Goal: Ask a question: Seek information or help from site administrators or community

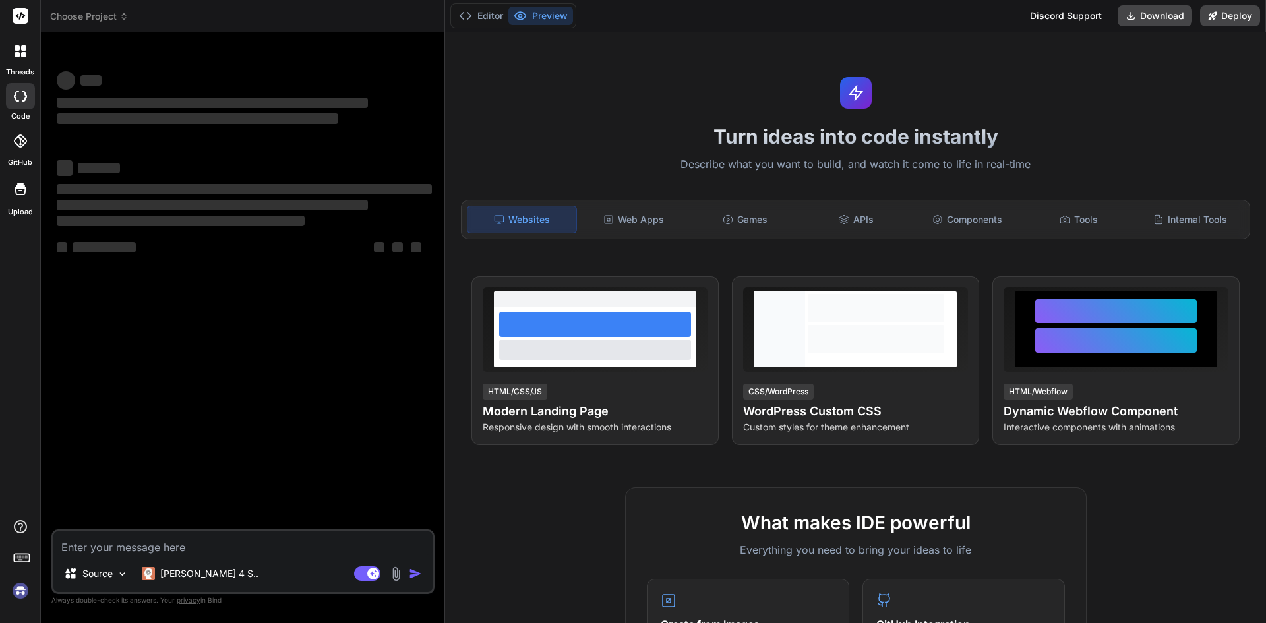
scroll to position [198, 0]
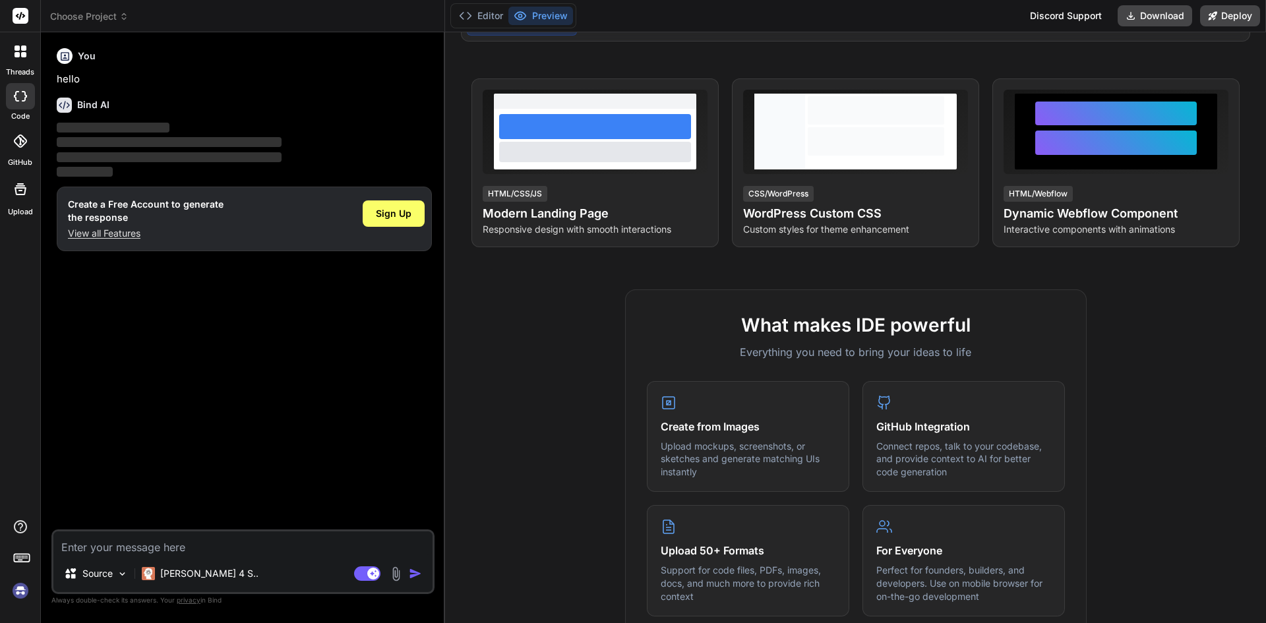
type textarea "x"
click at [131, 228] on p "View all Features" at bounding box center [146, 233] width 156 height 13
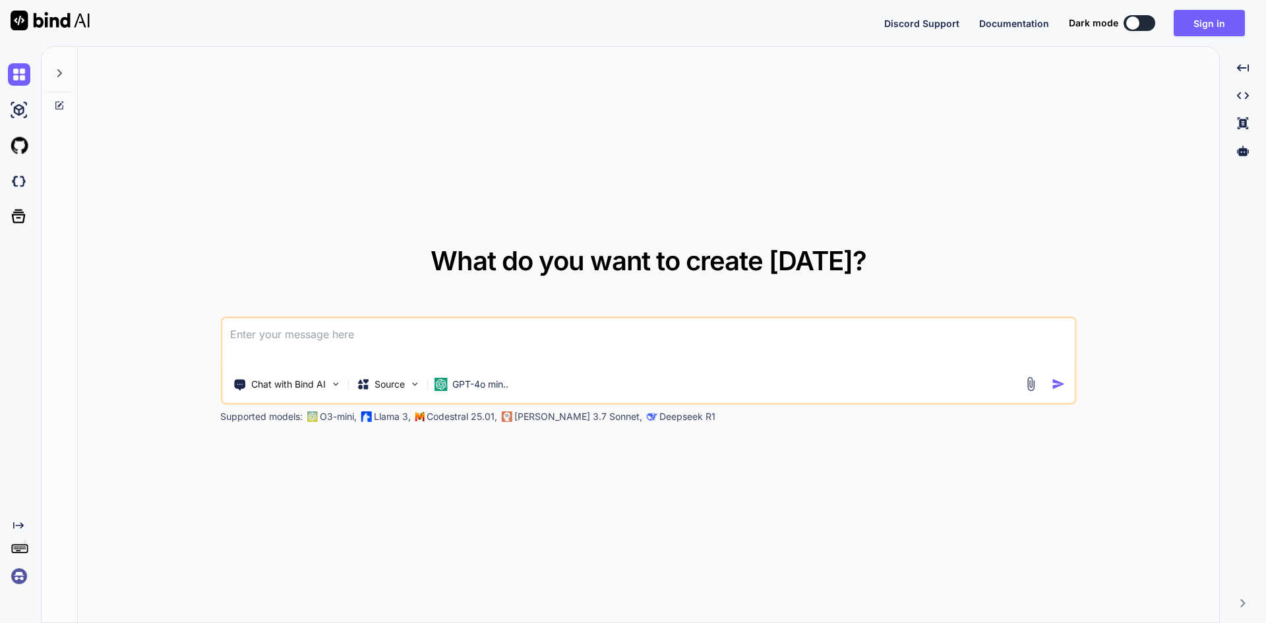
click at [344, 330] on textarea at bounding box center [648, 343] width 853 height 49
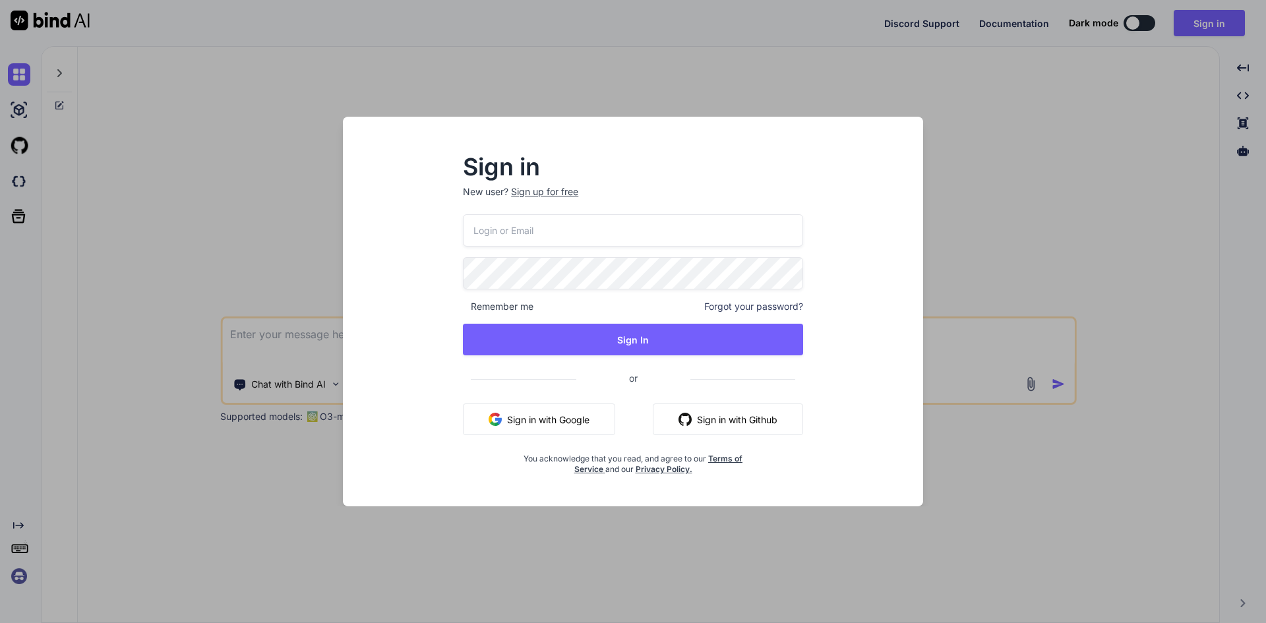
click at [553, 213] on p "New user? Sign up for free" at bounding box center [633, 199] width 340 height 29
click at [551, 215] on input "email" at bounding box center [633, 230] width 340 height 32
type input "aitech@yopmail.com"
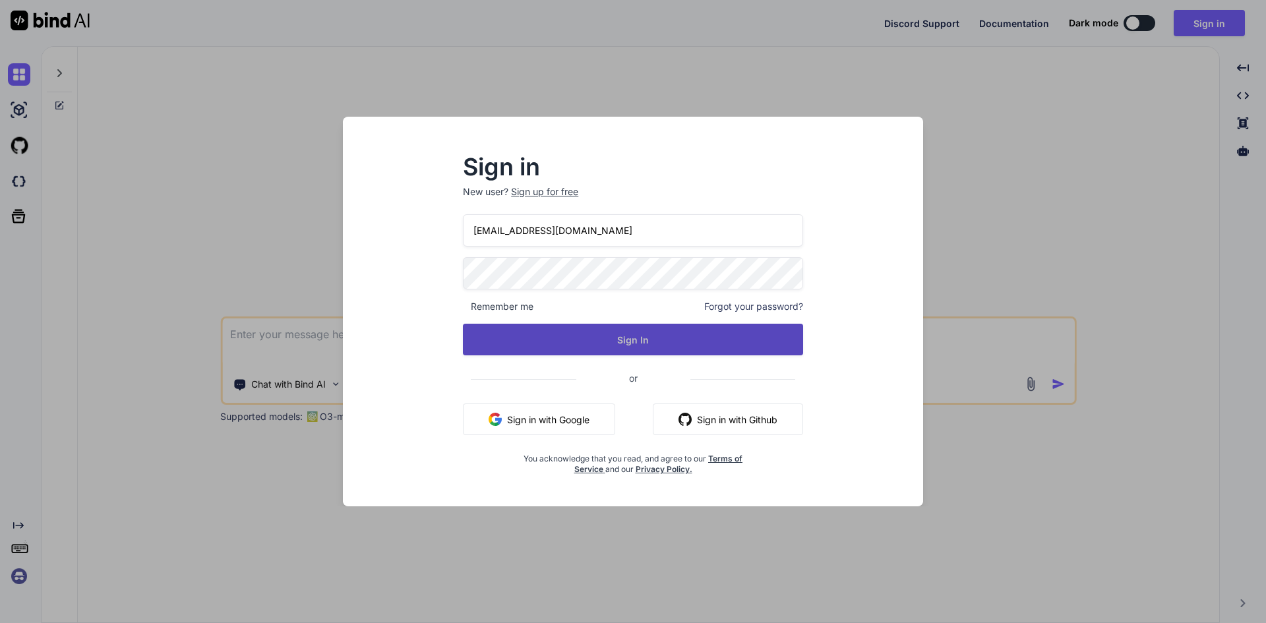
click at [633, 328] on button "Sign In" at bounding box center [633, 340] width 340 height 32
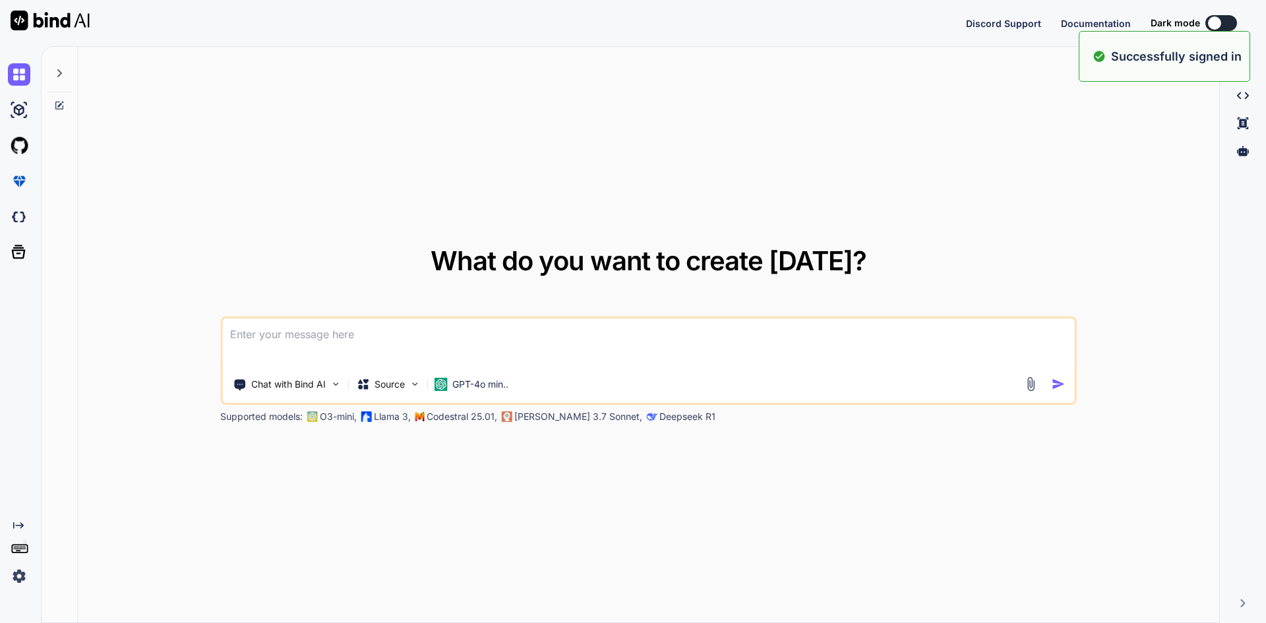
type textarea "x"
click at [330, 324] on textarea at bounding box center [648, 343] width 853 height 49
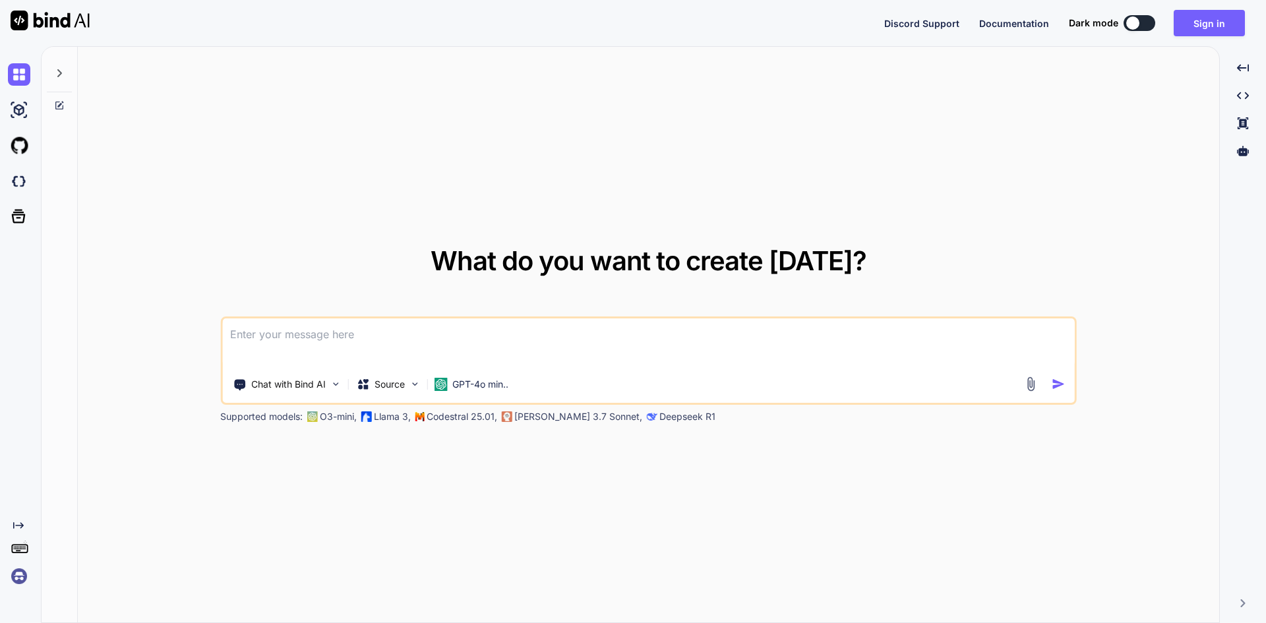
paste textarea
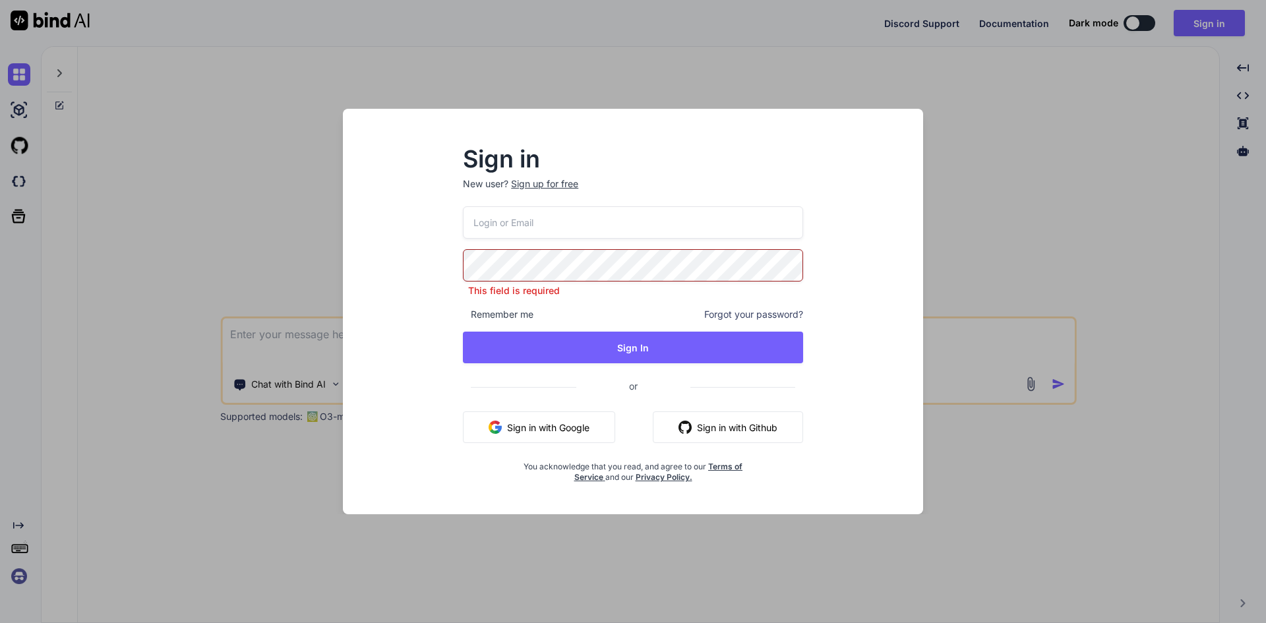
click at [509, 242] on div "This field is required Remember me Forgot your password? Sign In or Sign in wit…" at bounding box center [633, 344] width 340 height 276
click at [528, 216] on input "email" at bounding box center [633, 222] width 340 height 32
type input "aitech@yopmail.com"
click at [638, 331] on div "aitech@yopmail.com This field is required Remember me Forgot your password? Sig…" at bounding box center [633, 344] width 340 height 276
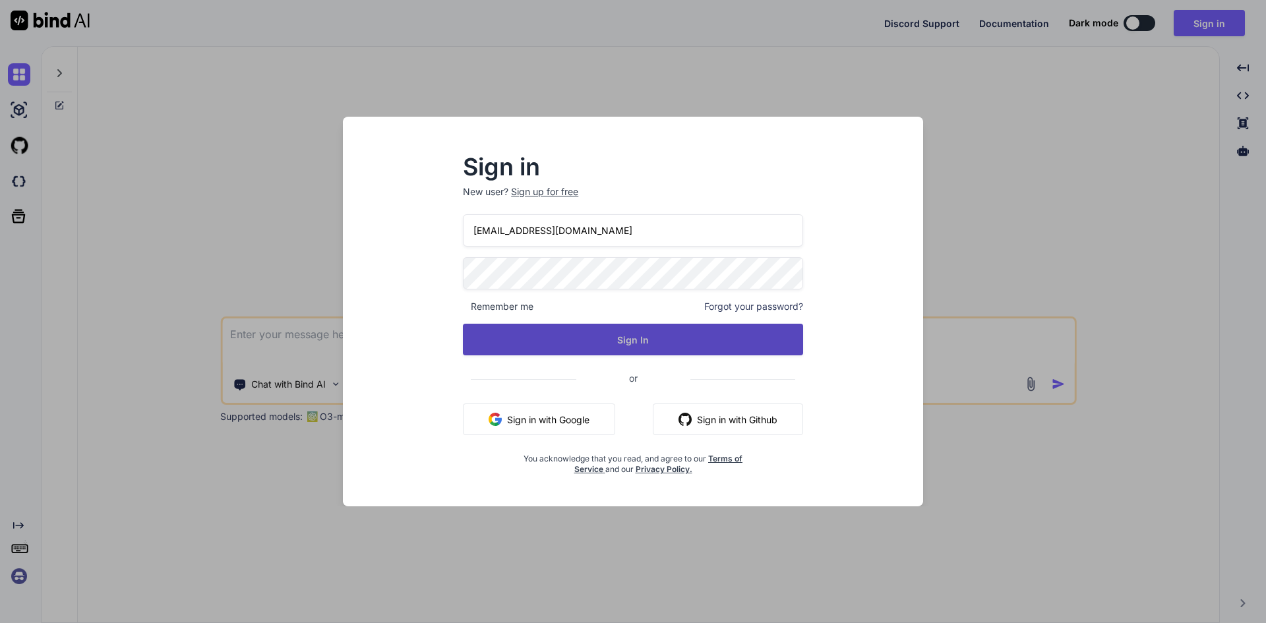
click at [638, 346] on button "Sign In" at bounding box center [633, 340] width 340 height 32
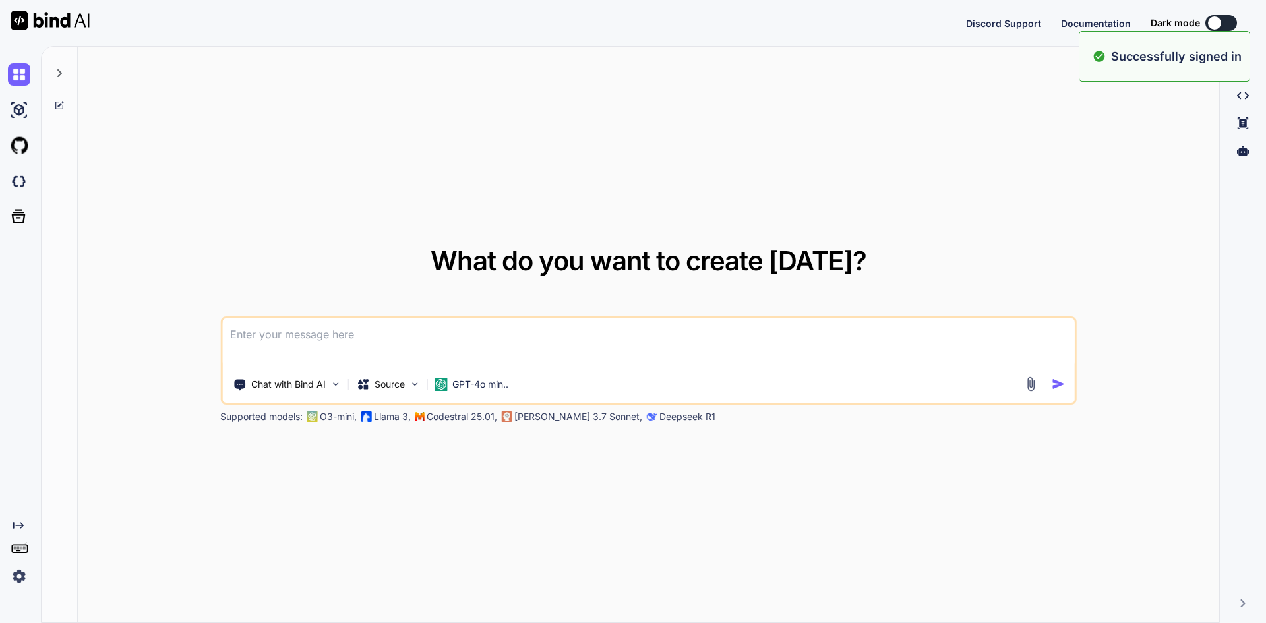
click at [383, 346] on textarea at bounding box center [648, 343] width 853 height 49
type textarea "x"
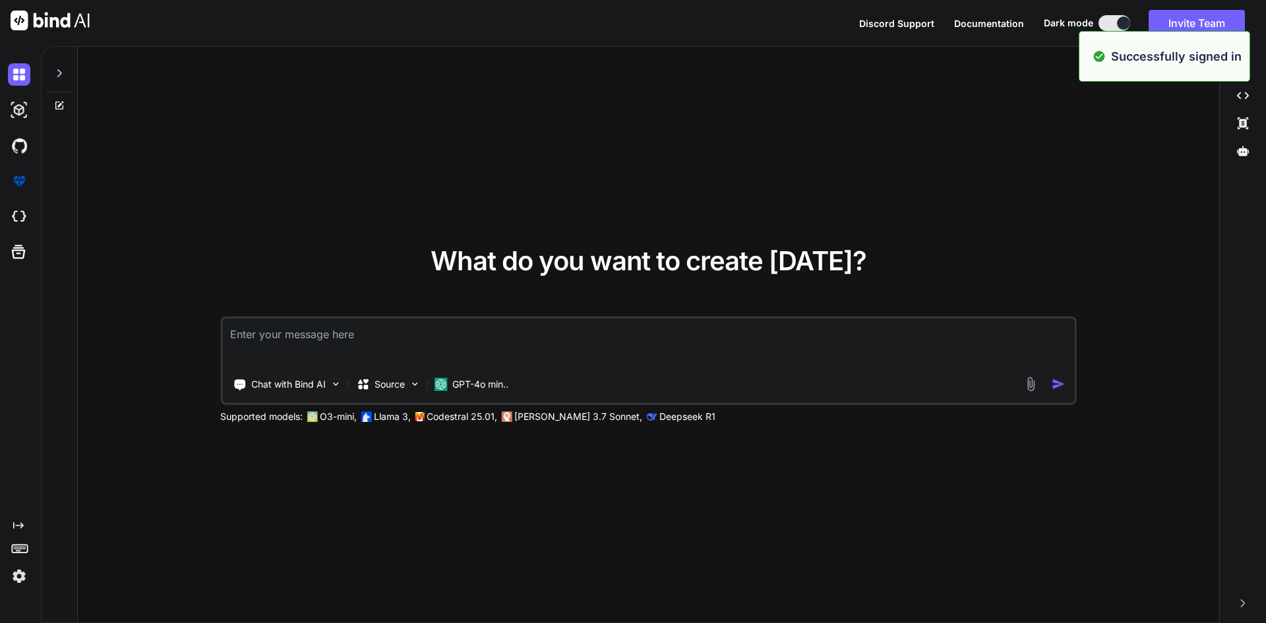
paste textarea "<div class="checkbox-wrapper-64 d-flex" @click="manageStatusForSheduler(schedul…"
type textarea "<div class="checkbox-wrapper-64 d-flex" @click="manageStatusForSheduler(schedul…"
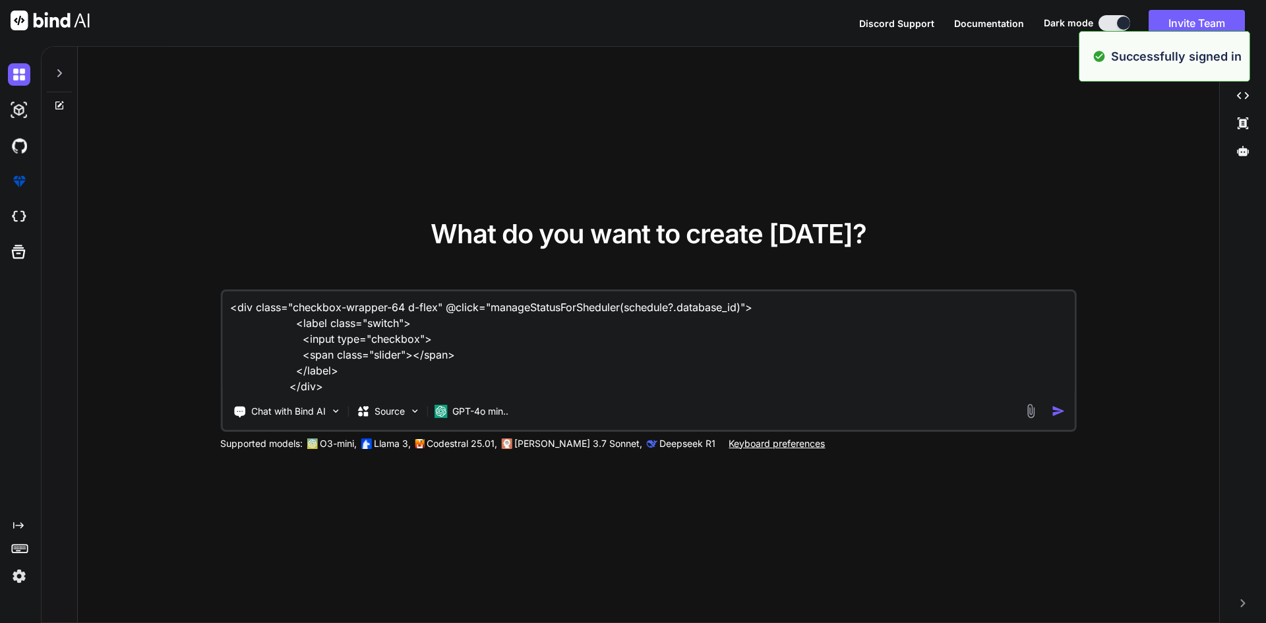
type textarea "x"
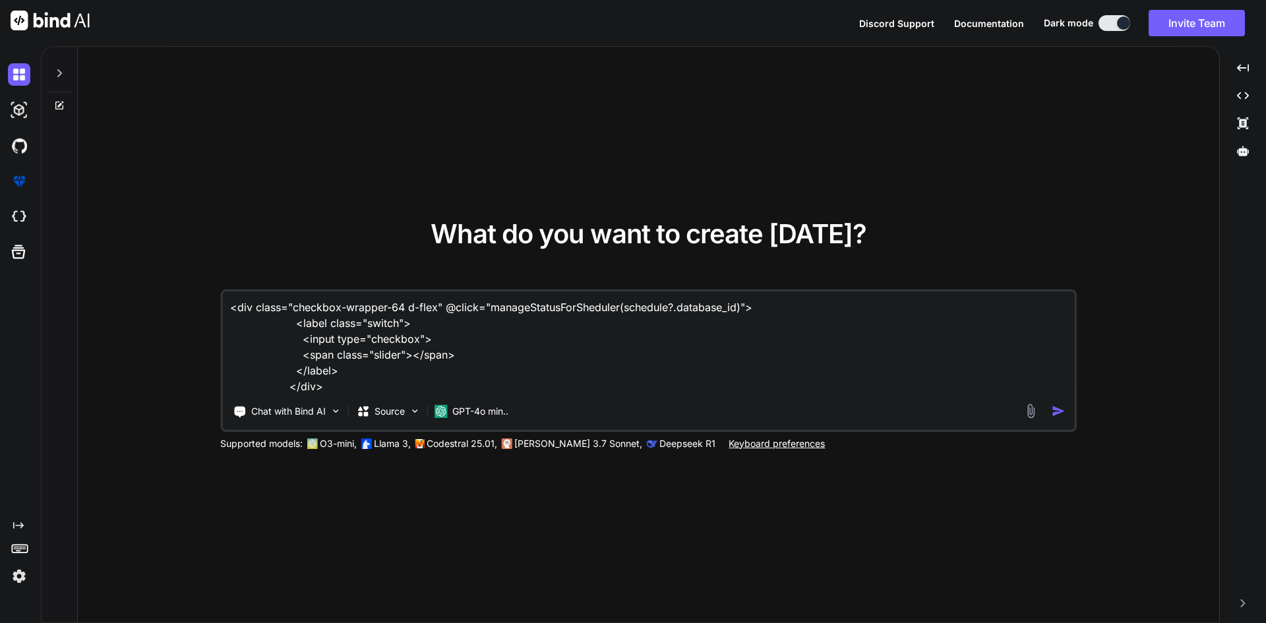
click at [333, 359] on textarea "<div class="checkbox-wrapper-64 d-flex" @click="manageStatusForSheduler(schedul…" at bounding box center [648, 342] width 853 height 103
type textarea "\"
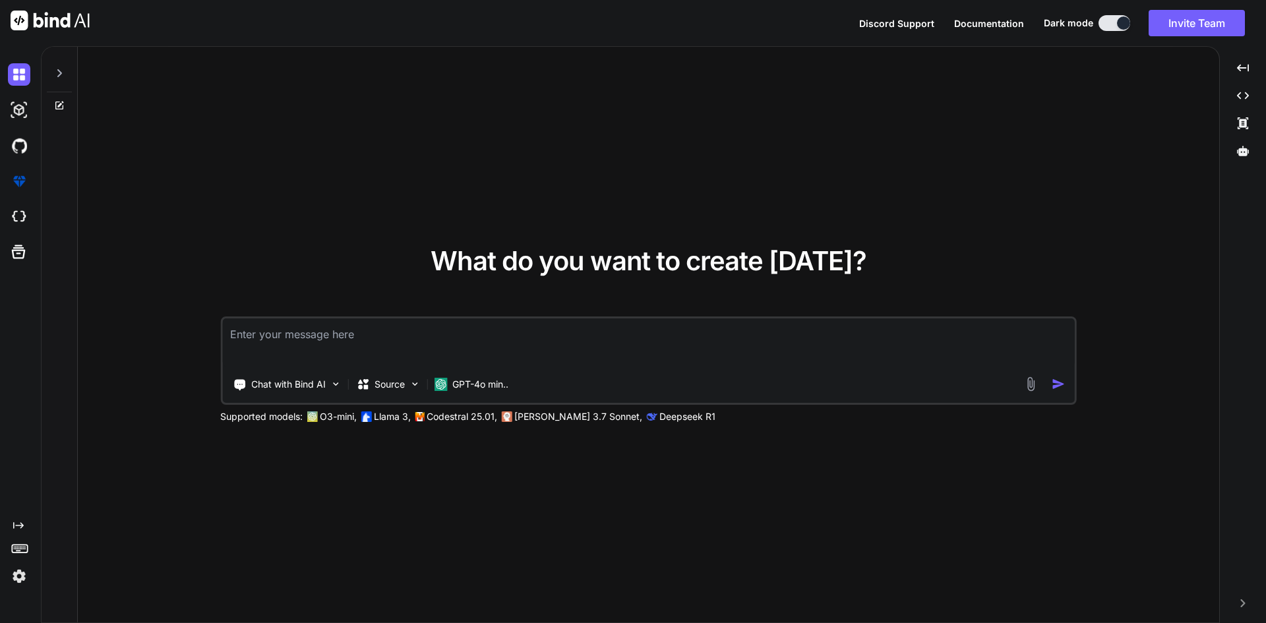
paste textarea "<template> <div class="scoptel-tab-content-inner scoptel-tab-content-audio cstm…"
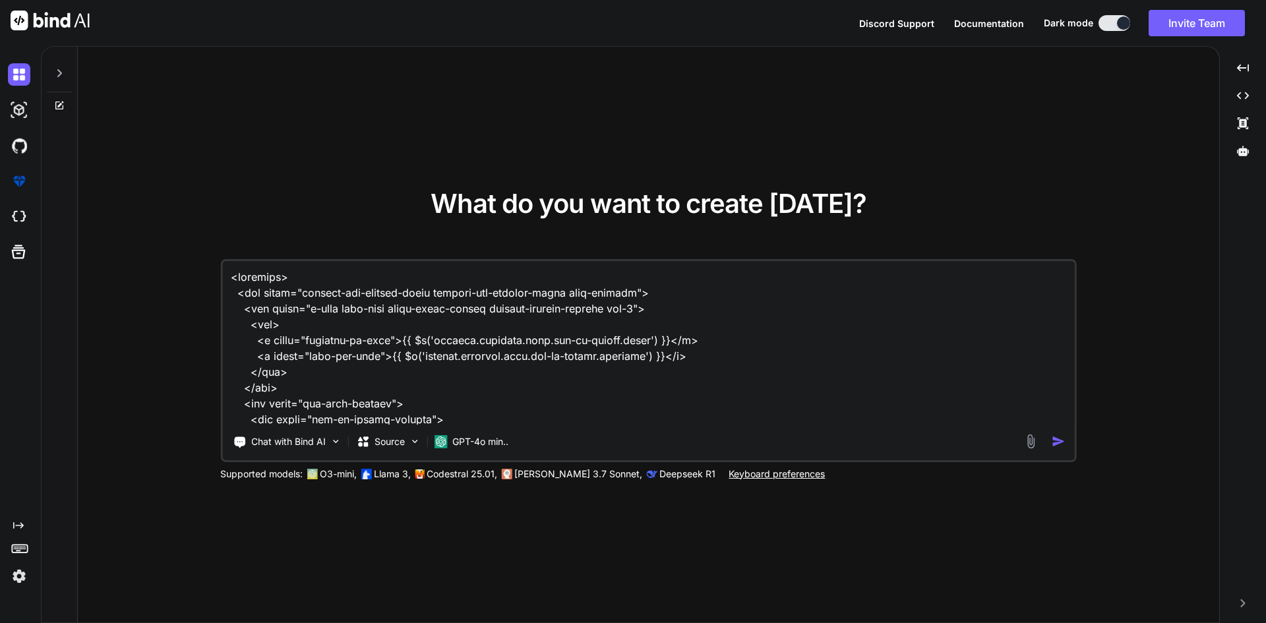
click at [231, 282] on textarea at bounding box center [648, 343] width 853 height 164
click at [260, 288] on textarea at bounding box center [648, 343] width 853 height 164
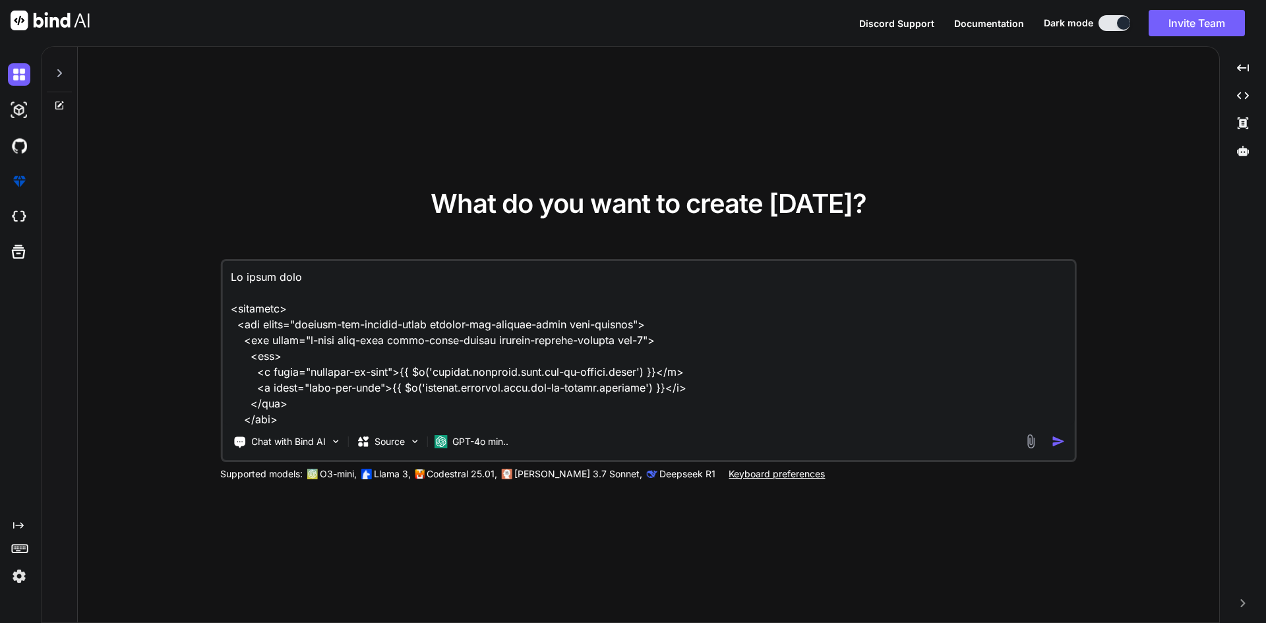
paste textarea "manageStatusForSheduler"
type textarea "In below code manageStatusForSheduler on based of checkbox status on off <templ…"
click at [1060, 449] on div "Chat with Bind AI Source GPT-4o min.." at bounding box center [646, 442] width 849 height 26
click at [1056, 441] on img "button" at bounding box center [1059, 442] width 14 height 14
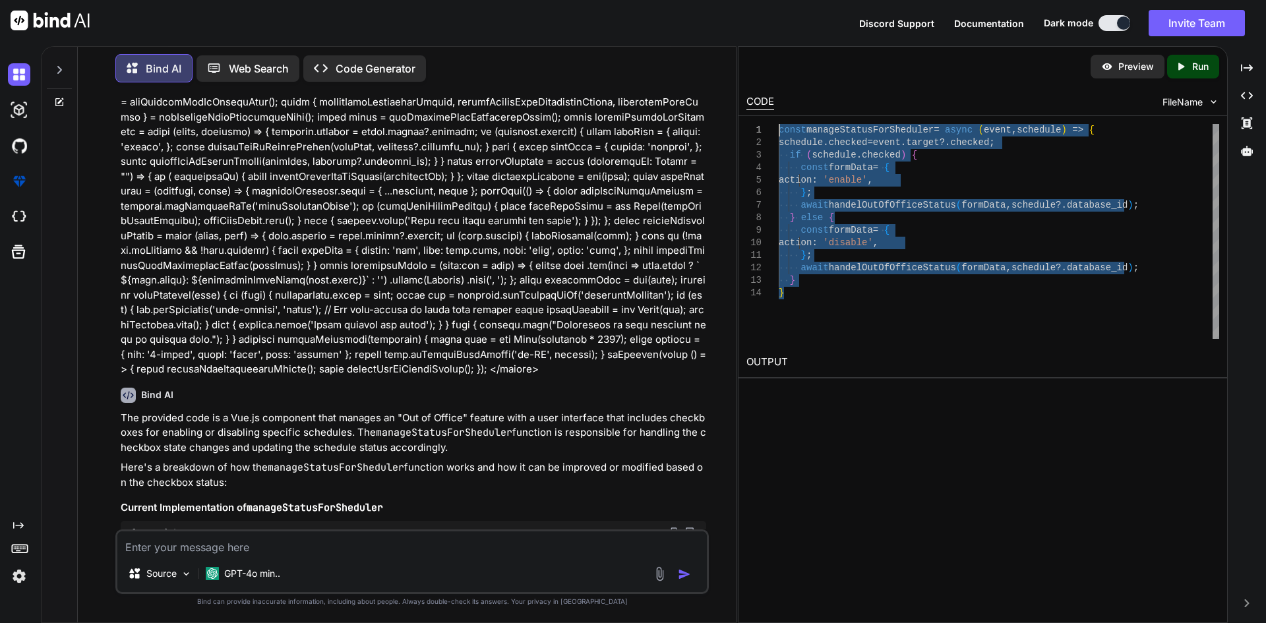
type textarea "const manageStatusForSheduler = async (event, schedule) => { schedule.checked =…"
drag, startPoint x: 791, startPoint y: 302, endPoint x: 748, endPoint y: 129, distance: 178.0
click at [779, 129] on div "const manageStatusForSheduler = async ( event , schedule ) => { schedule . chec…" at bounding box center [999, 231] width 441 height 215
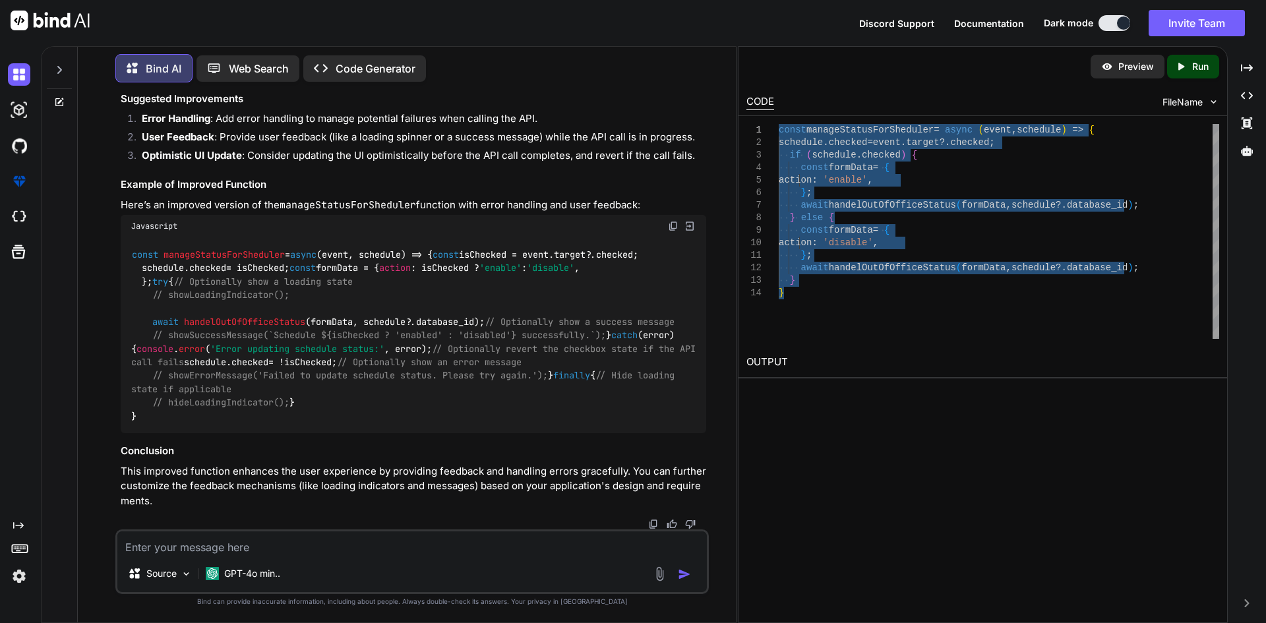
scroll to position [2668, 0]
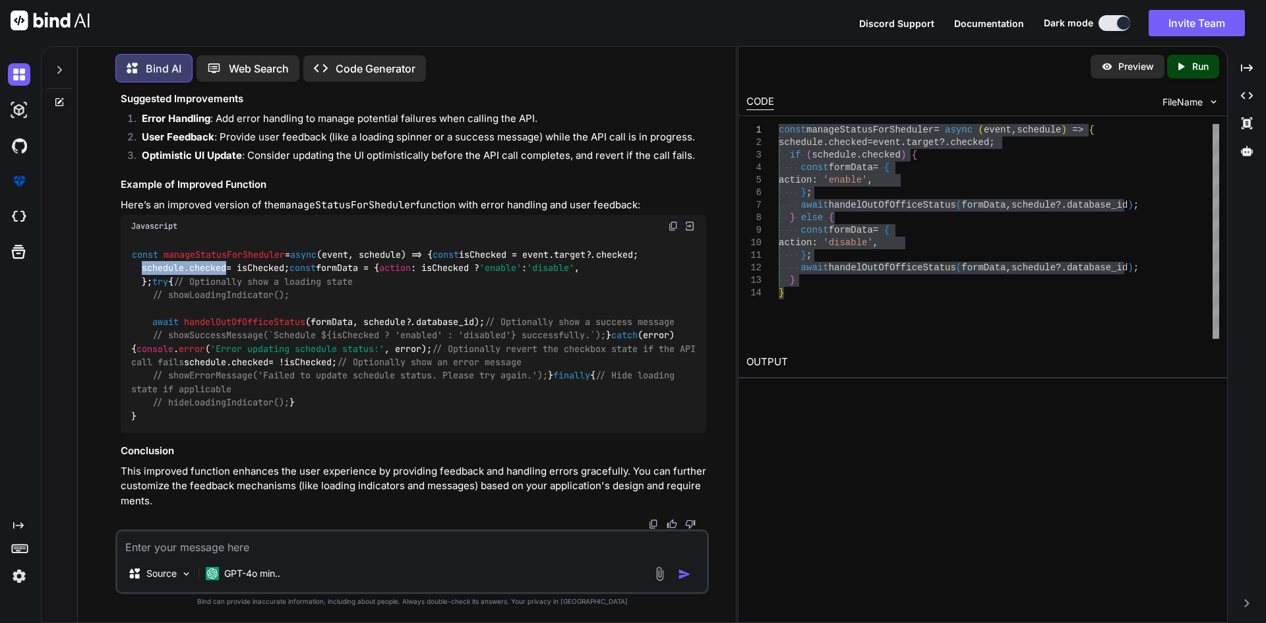
copy code "schedule. checked"
drag, startPoint x: 144, startPoint y: 158, endPoint x: 229, endPoint y: 157, distance: 85.7
click at [229, 248] on code "const manageStatusForSheduler = async ( event, schedule ) => { const isChecked …" at bounding box center [416, 335] width 570 height 175
click at [181, 248] on code "const manageStatusForSheduler = async ( event, schedule ) => { const isChecked …" at bounding box center [416, 335] width 570 height 175
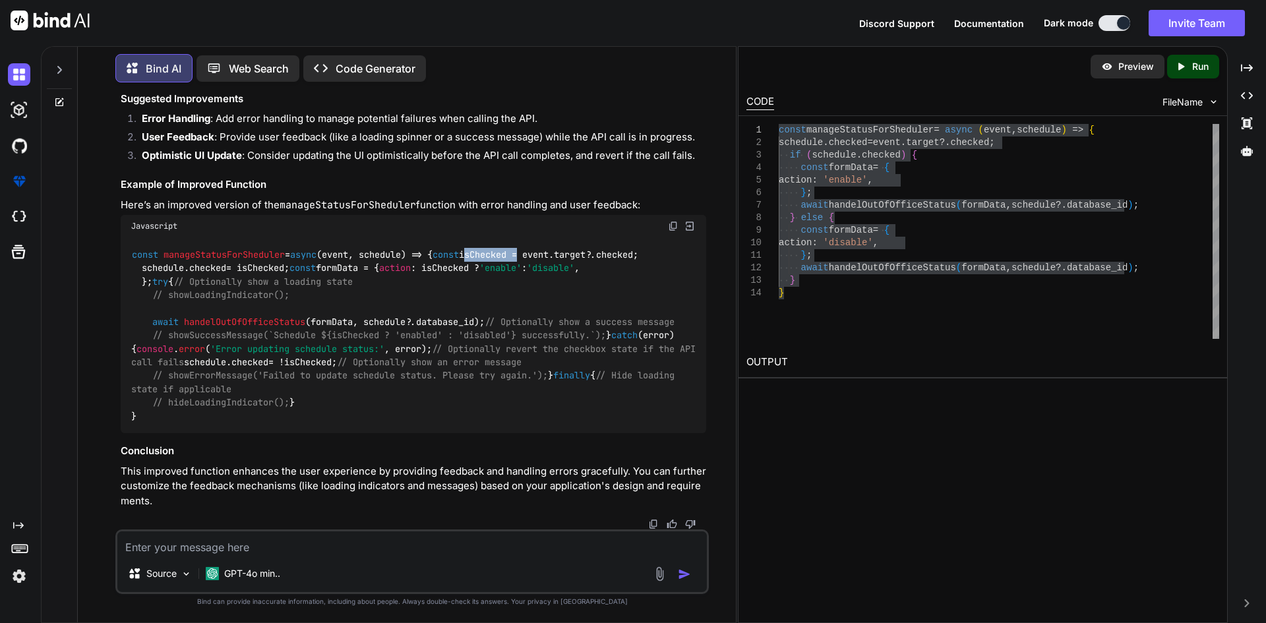
copy code "isChecked"
click at [191, 248] on code "const manageStatusForSheduler = async ( event, schedule ) => { const isChecked …" at bounding box center [416, 335] width 570 height 175
click at [195, 249] on span "manageStatusForSheduler" at bounding box center [224, 255] width 121 height 12
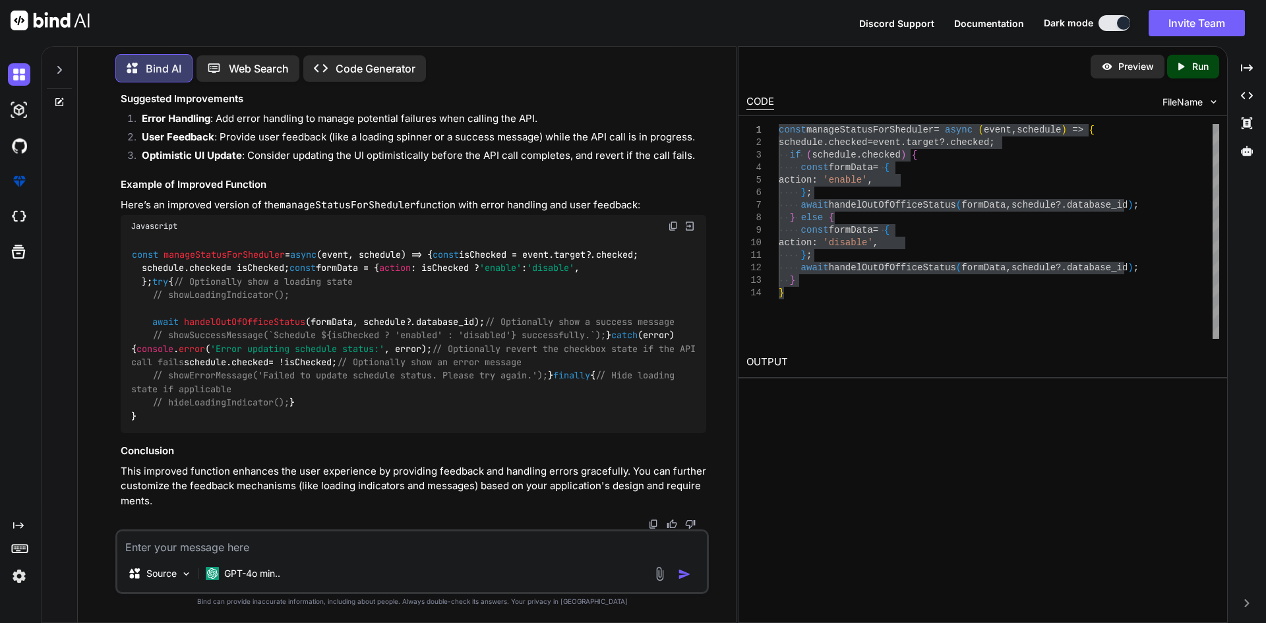
click at [199, 248] on code "const manageStatusForSheduler = async ( event, schedule ) => { const isChecked …" at bounding box center [416, 335] width 570 height 175
copy code "isChecked"
click at [192, 248] on code "const manageStatusForSheduler = async ( event, schedule ) => { const isChecked …" at bounding box center [416, 335] width 570 height 175
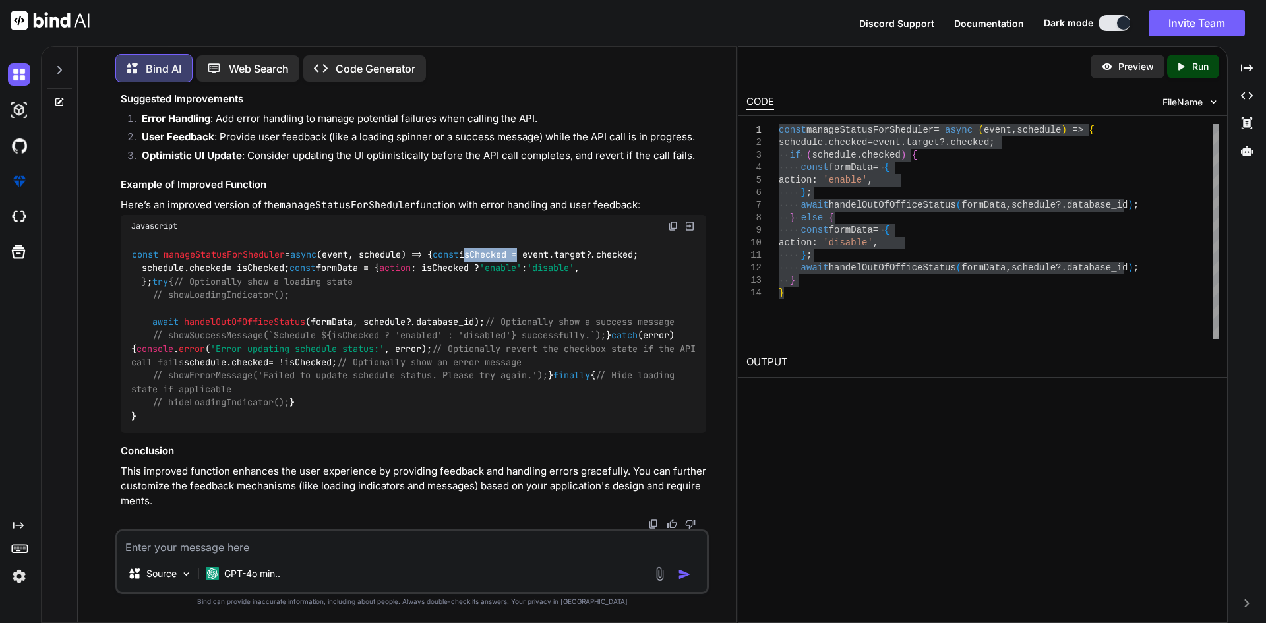
scroll to position [2734, 0]
click at [233, 538] on textarea at bounding box center [412, 544] width 590 height 24
click at [223, 256] on code "const manageStatusForSheduler = async ( event, schedule ) => { const isChecked …" at bounding box center [416, 335] width 570 height 175
click at [224, 265] on code "const manageStatusForSheduler = async ( event, schedule ) => { const isChecked …" at bounding box center [416, 335] width 570 height 175
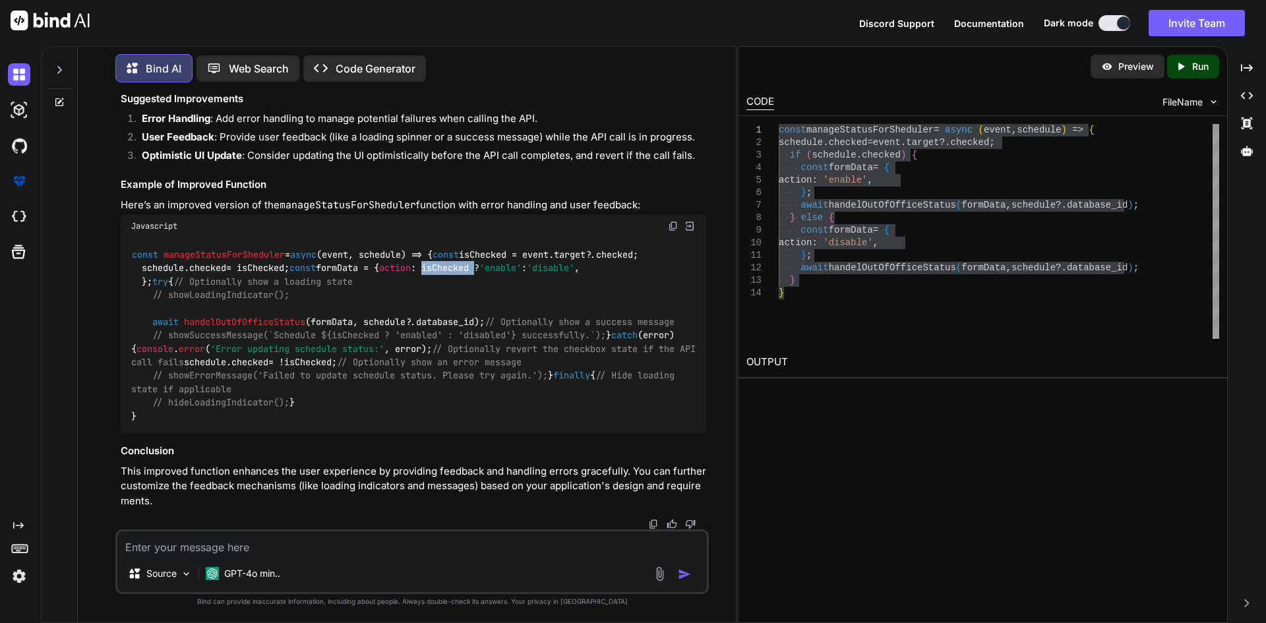
click at [224, 265] on code "const manageStatusForSheduler = async ( event, schedule ) => { const isChecked …" at bounding box center [416, 335] width 570 height 175
click at [228, 554] on textarea at bounding box center [412, 544] width 590 height 24
type textarea "m"
type textarea "templete code"
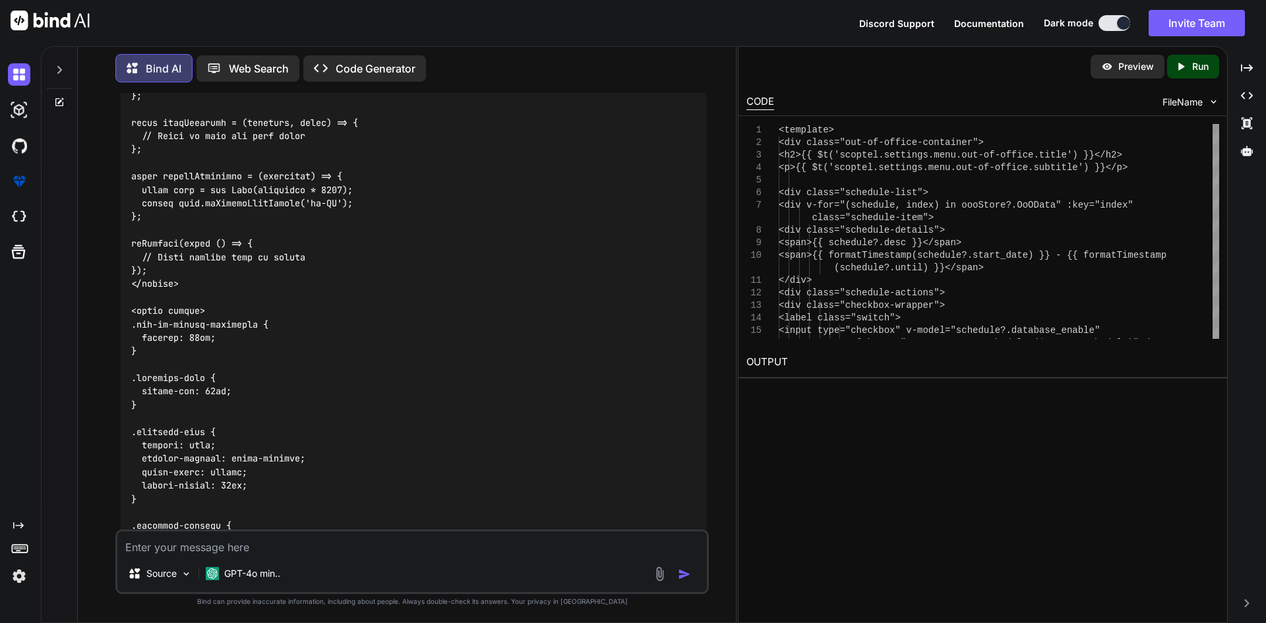
scroll to position [3704, 0]
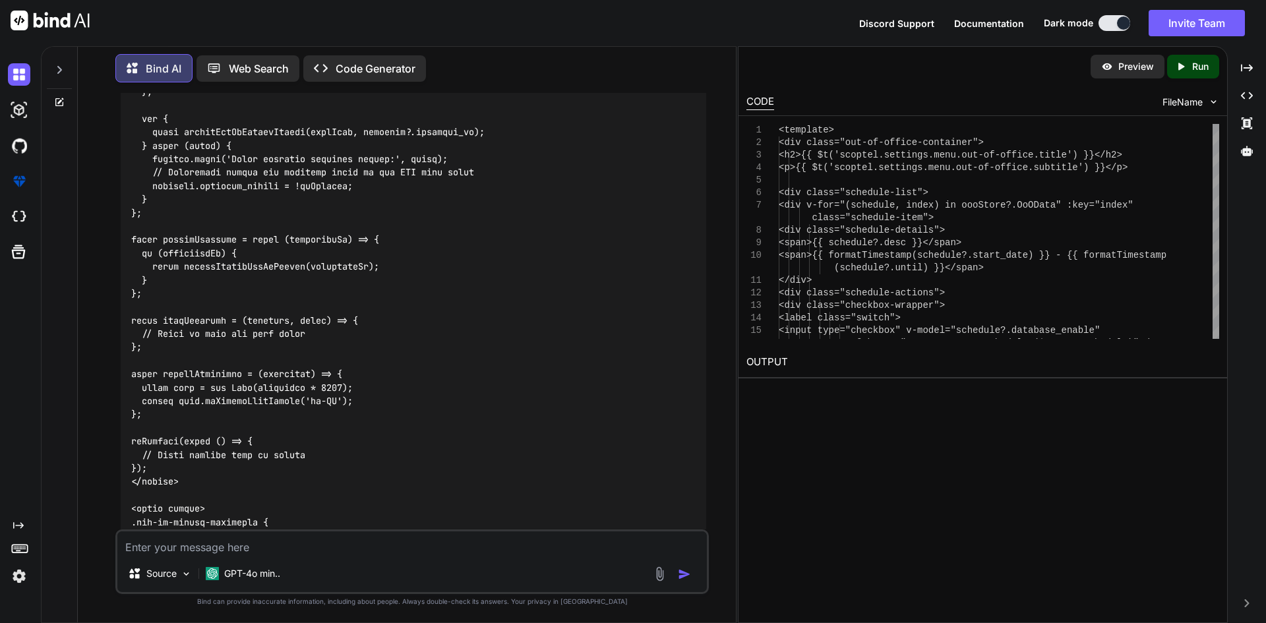
click at [191, 293] on code at bounding box center [413, 159] width 564 height 1358
copy code "manageStatusForSheduler"
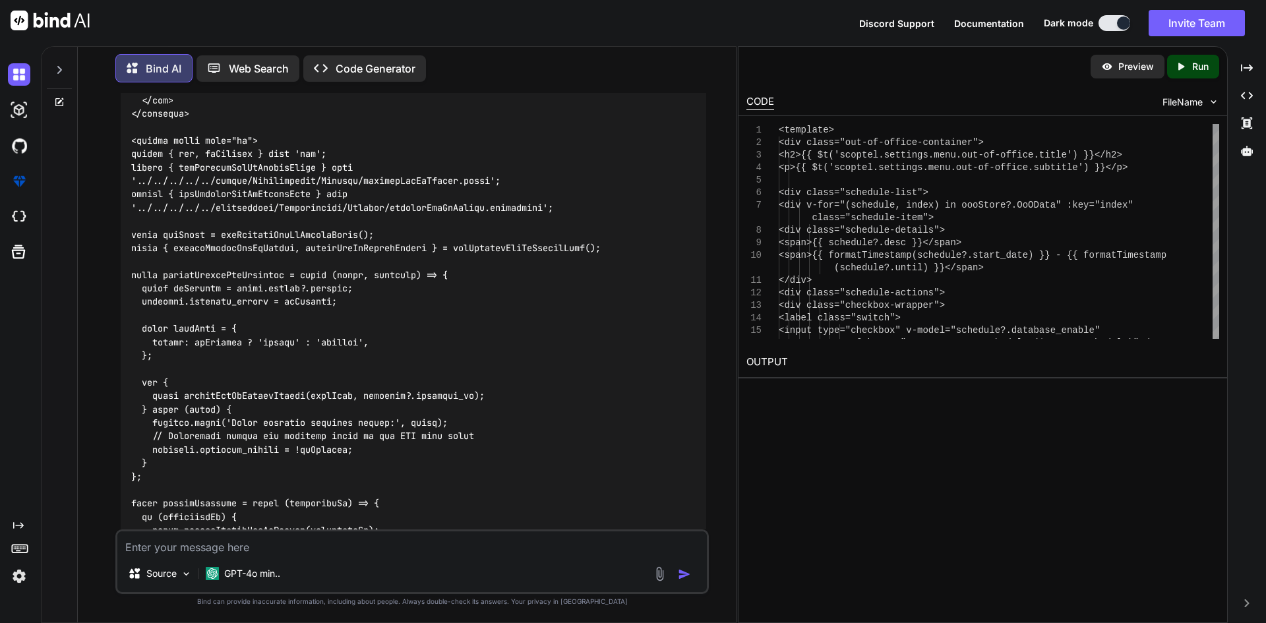
drag, startPoint x: 222, startPoint y: 216, endPoint x: 425, endPoint y: 233, distance: 203.2
click at [425, 233] on div at bounding box center [414, 423] width 586 height 1379
copy code "<input type="checkbox" v-model="schedule?.database_enable" @change="manageStatu…"
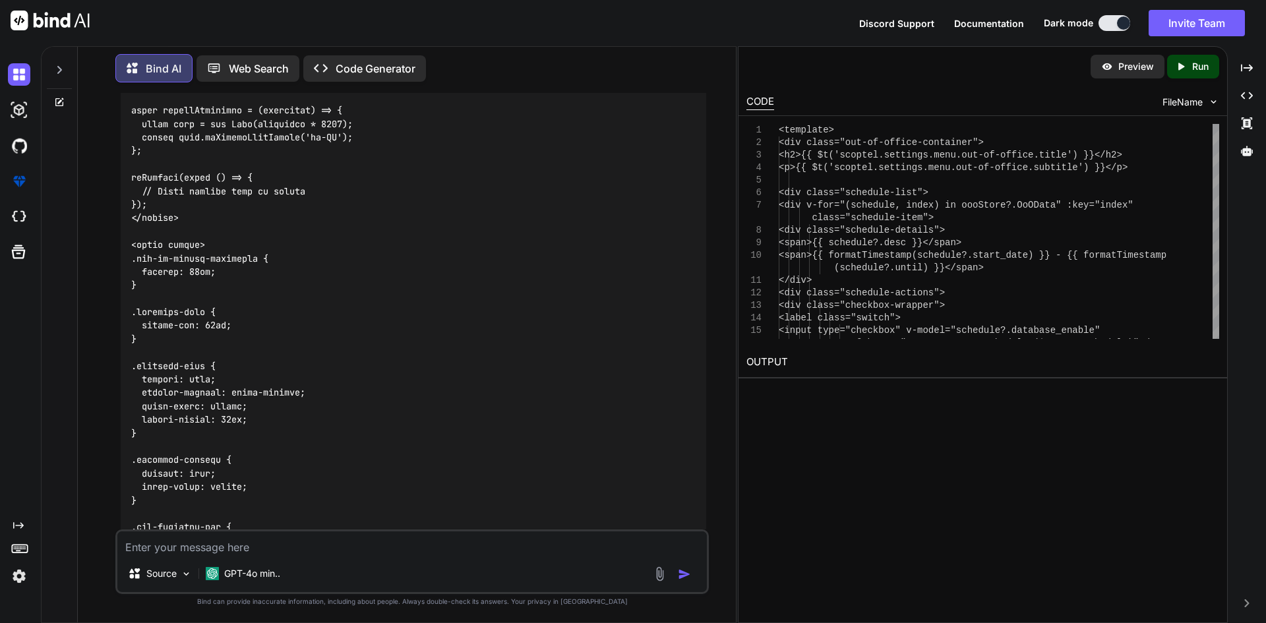
scroll to position [3836, 0]
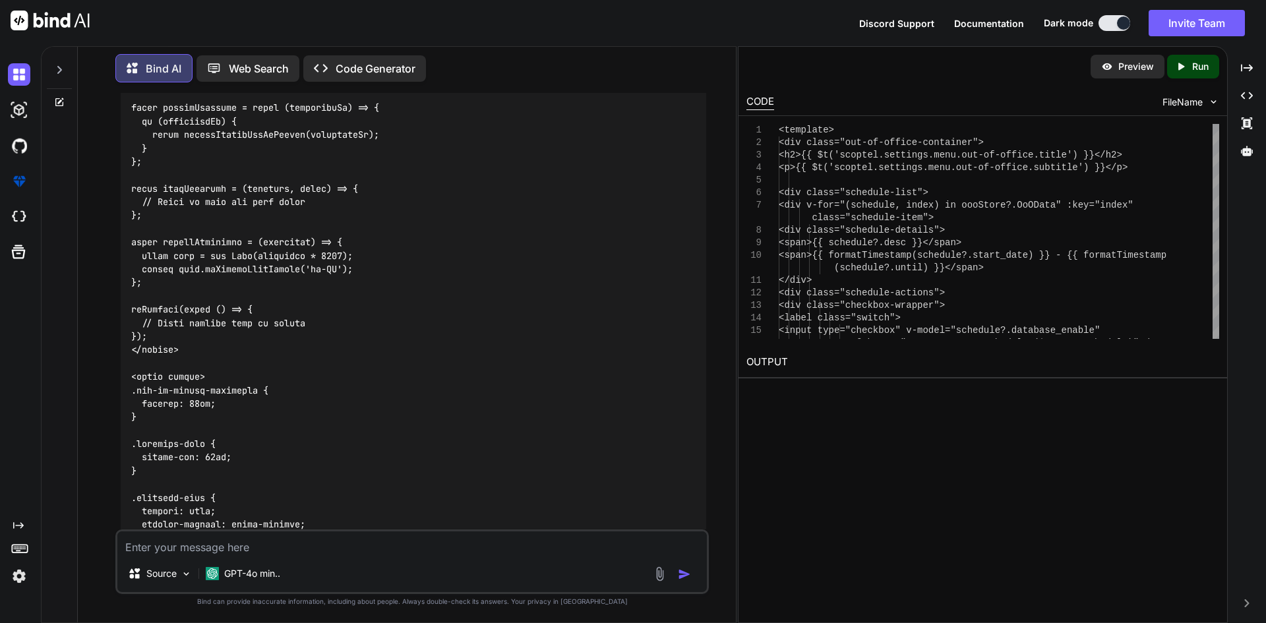
drag, startPoint x: 129, startPoint y: 160, endPoint x: 158, endPoint y: 361, distance: 203.8
click at [158, 361] on div at bounding box center [414, 27] width 586 height 1379
copy code "const manageStatusForSheduler = async (event, schedule) => { const isChecked = …"
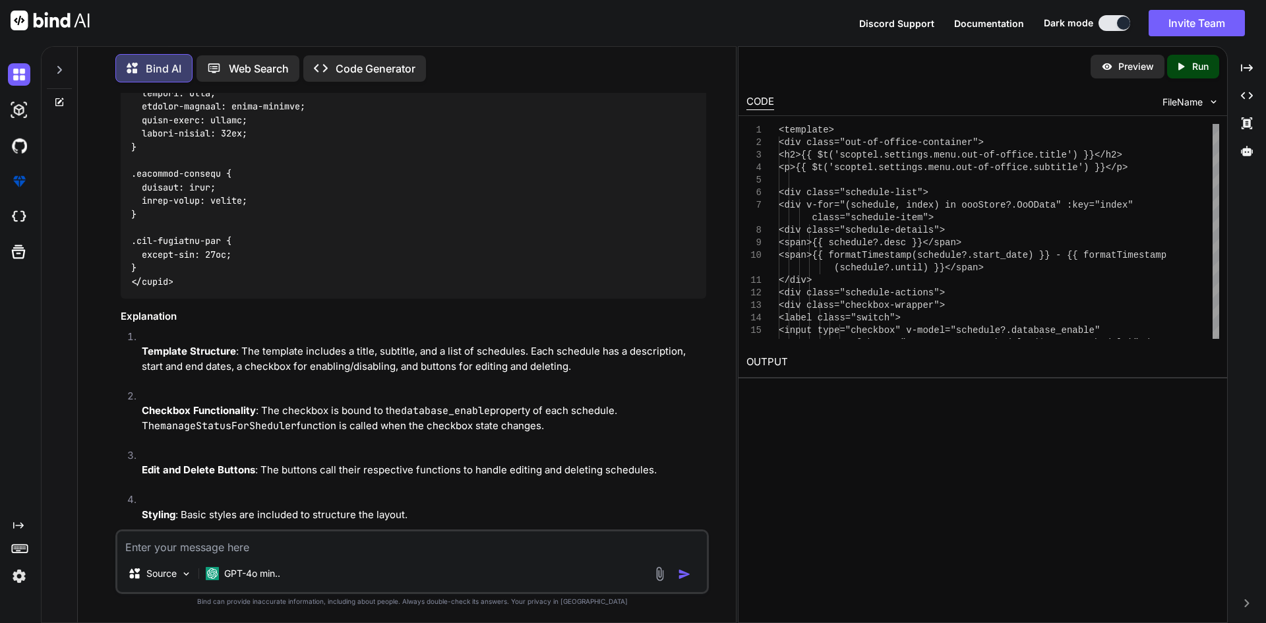
scroll to position [3990, 0]
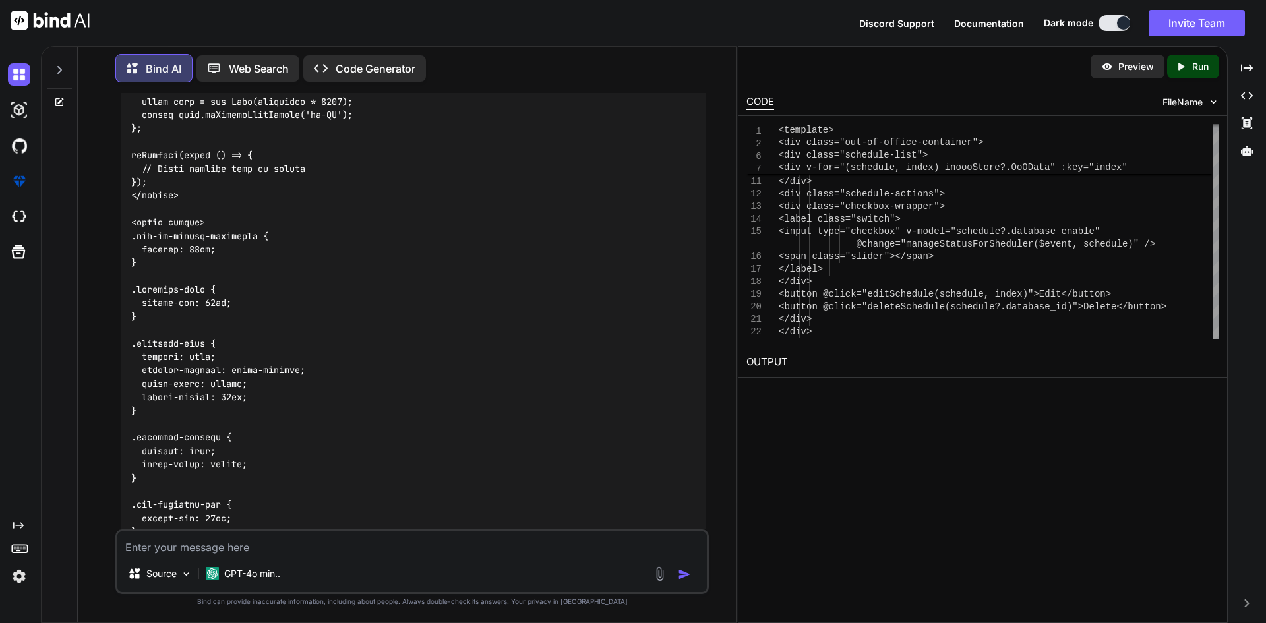
click at [290, 545] on textarea at bounding box center [412, 544] width 590 height 24
paste textarea "[plugin:vite:vue] Transform failed with 1 error: D:/Scopeserve/git-all/upa-ui/s…"
type textarea "[plugin:vite:vue] Transform failed with 1 error: D:/Scopeserve/git-all/upa-ui/s…"
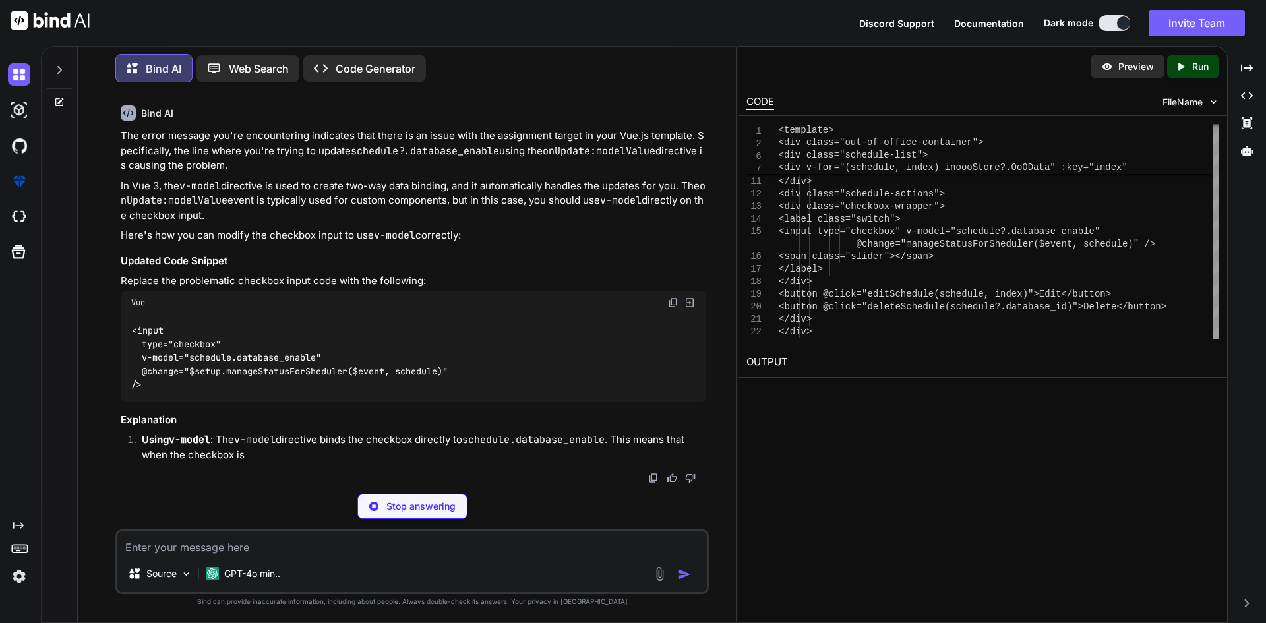
scroll to position [5139, 0]
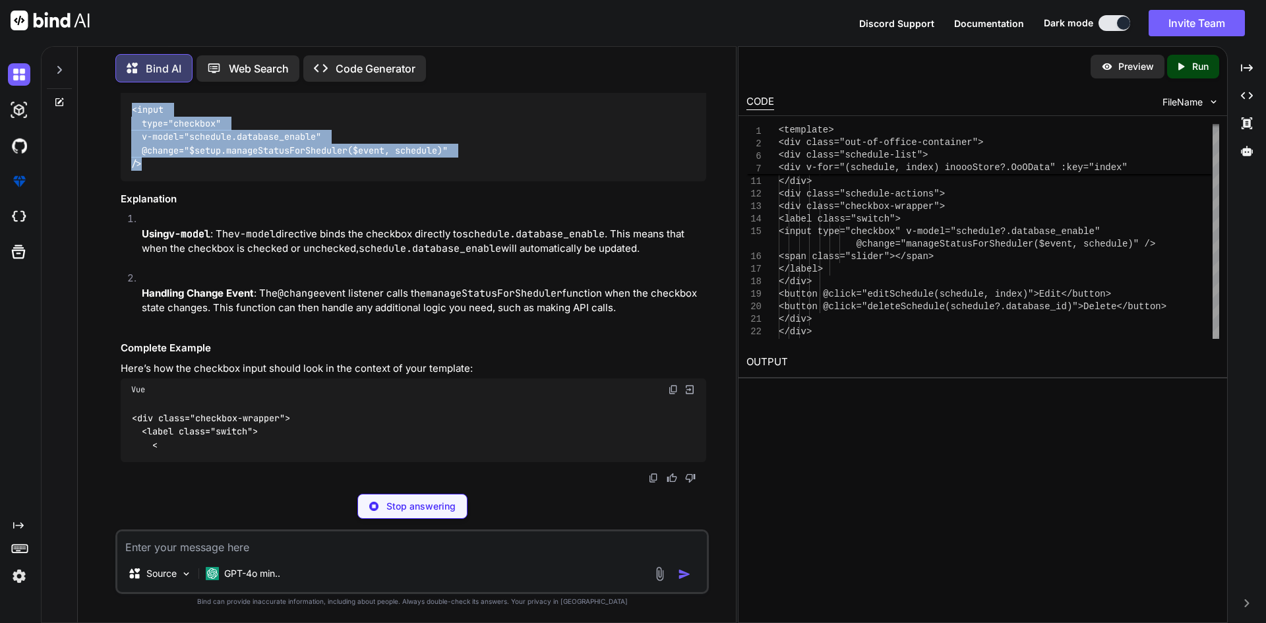
drag, startPoint x: 146, startPoint y: 385, endPoint x: 115, endPoint y: 329, distance: 63.7
click at [115, 329] on div "You Bind AI The provided code is a Vue.js component that manages an "Out of Off…" at bounding box center [412, 358] width 594 height 530
copy code "<input type="checkbox" v-model="schedule.database_enable" @change="$setup.manag…"
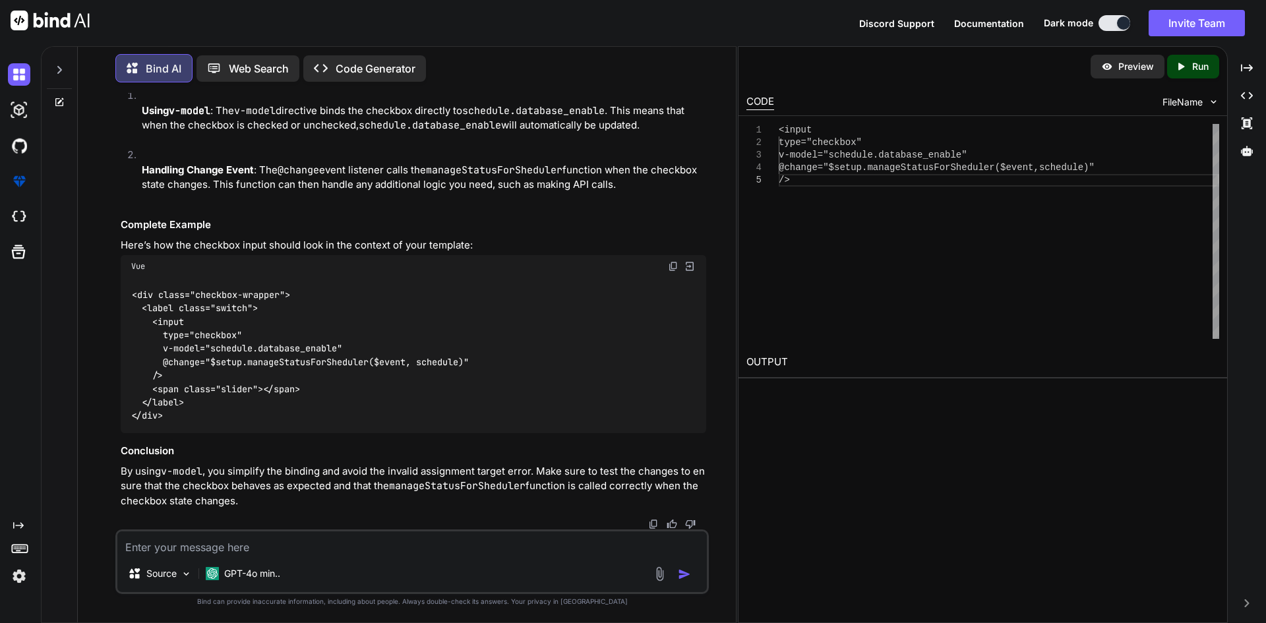
scroll to position [5483, 0]
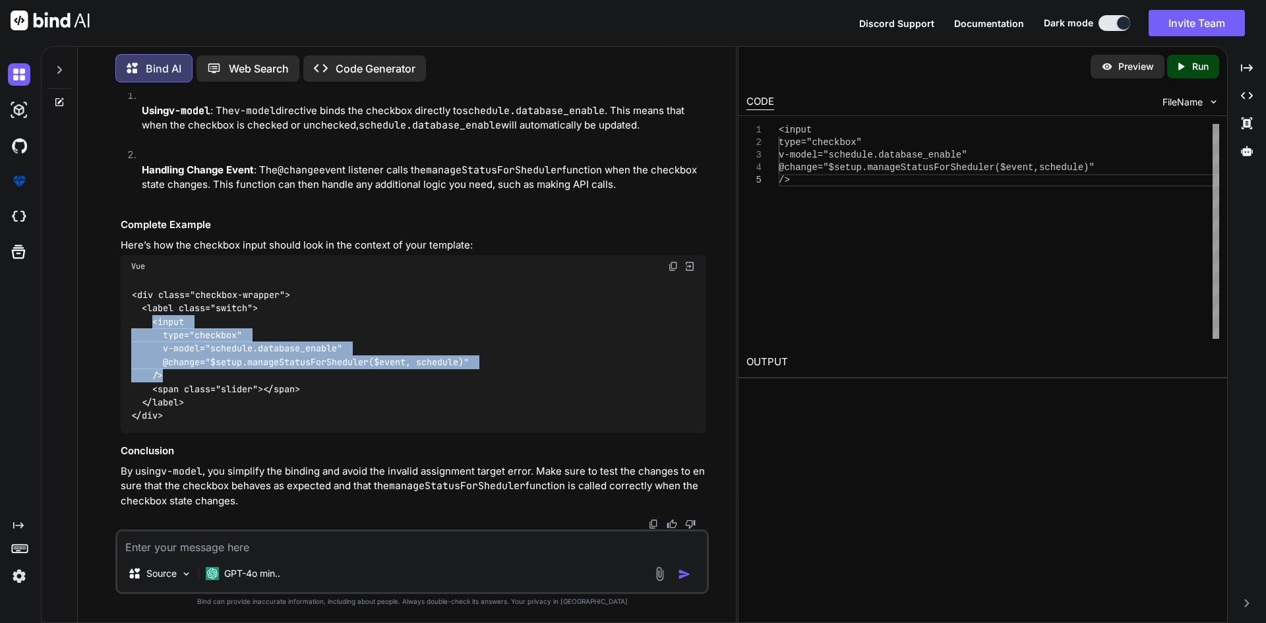
copy code "<input type="checkbox" v-model="schedule.database_enable" @change="$setup.manag…"
drag, startPoint x: 153, startPoint y: 324, endPoint x: 179, endPoint y: 372, distance: 54.0
click at [179, 372] on div "<div class="checkbox-wrapper"> <label class="switch"> <input type="checkbox" v-…" at bounding box center [414, 356] width 586 height 156
click at [239, 423] on code "<div class="checkbox-wrapper"> <label class="switch"> <input type="checkbox" v-…" at bounding box center [302, 355] width 343 height 135
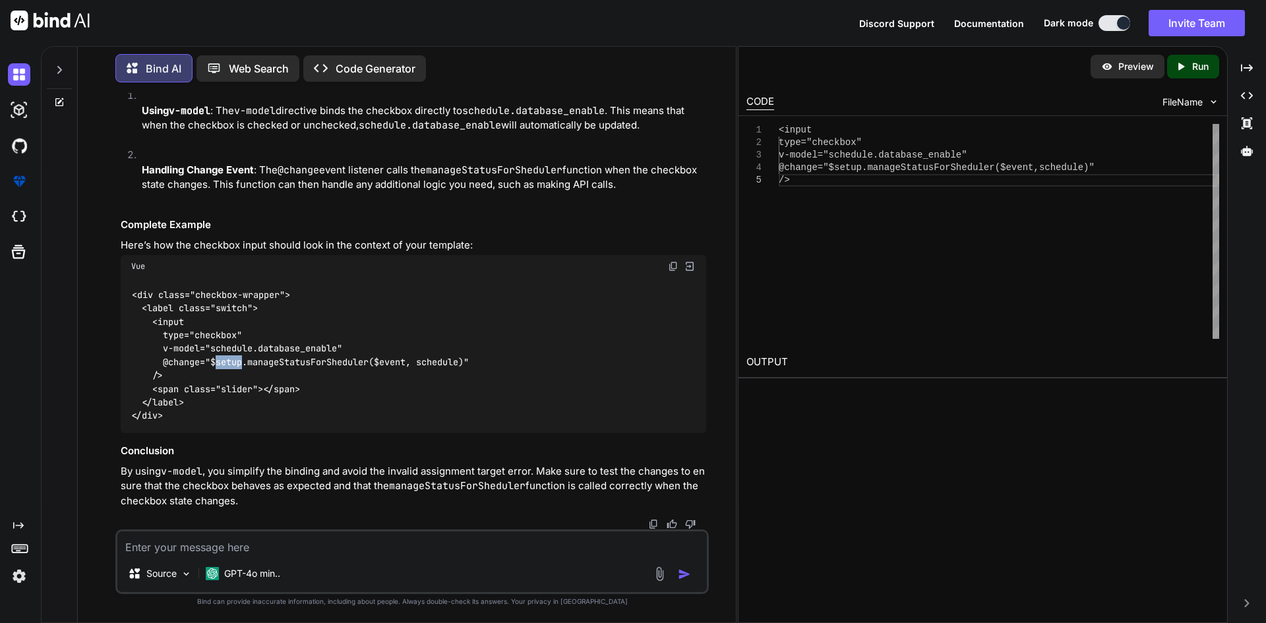
click at [239, 423] on code "<div class="checkbox-wrapper"> <label class="switch"> <input type="checkbox" v-…" at bounding box center [302, 355] width 343 height 135
click at [270, 423] on code "<div class="checkbox-wrapper"> <label class="switch"> <input type="checkbox" v-…" at bounding box center [302, 355] width 343 height 135
copy code "manageStatusForSheduler"
